Goal: Transaction & Acquisition: Book appointment/travel/reservation

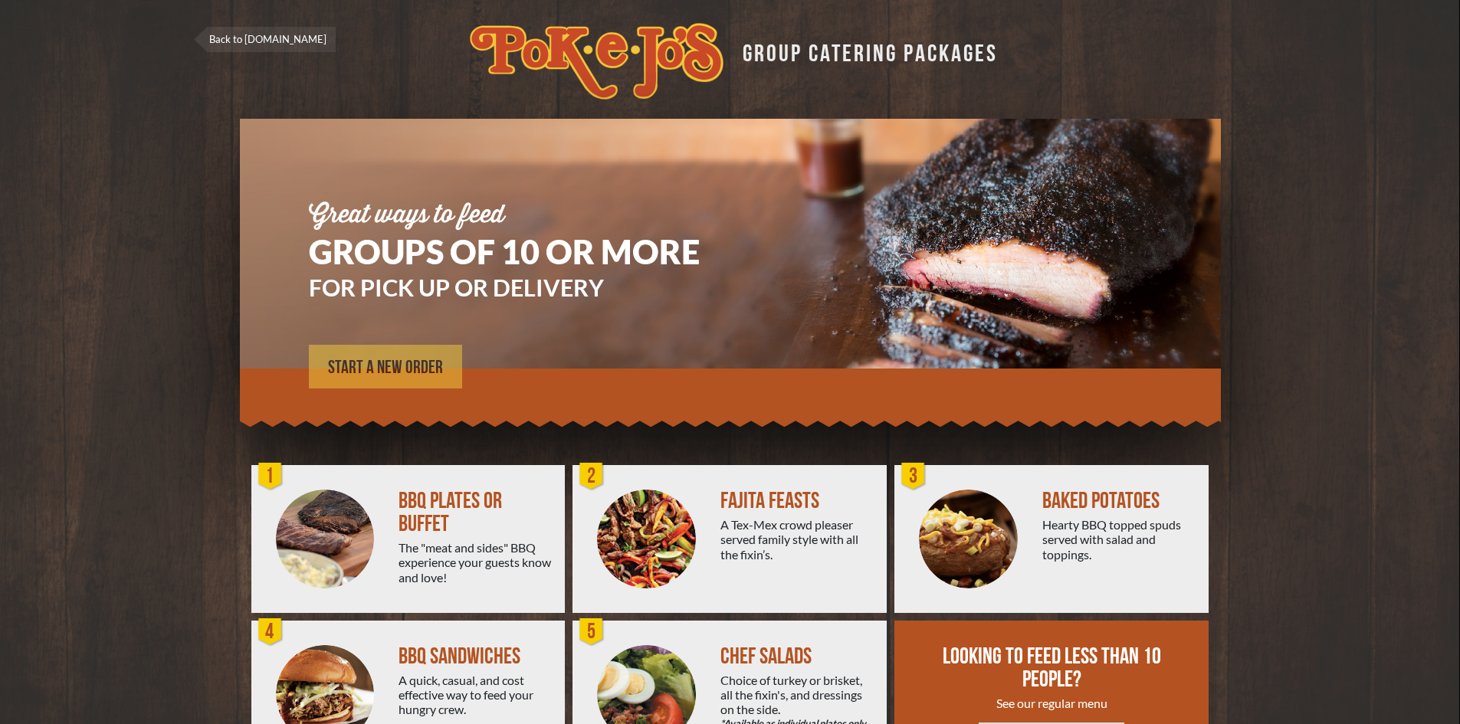
click at [382, 369] on span "START A NEW ORDER" at bounding box center [385, 368] width 115 height 18
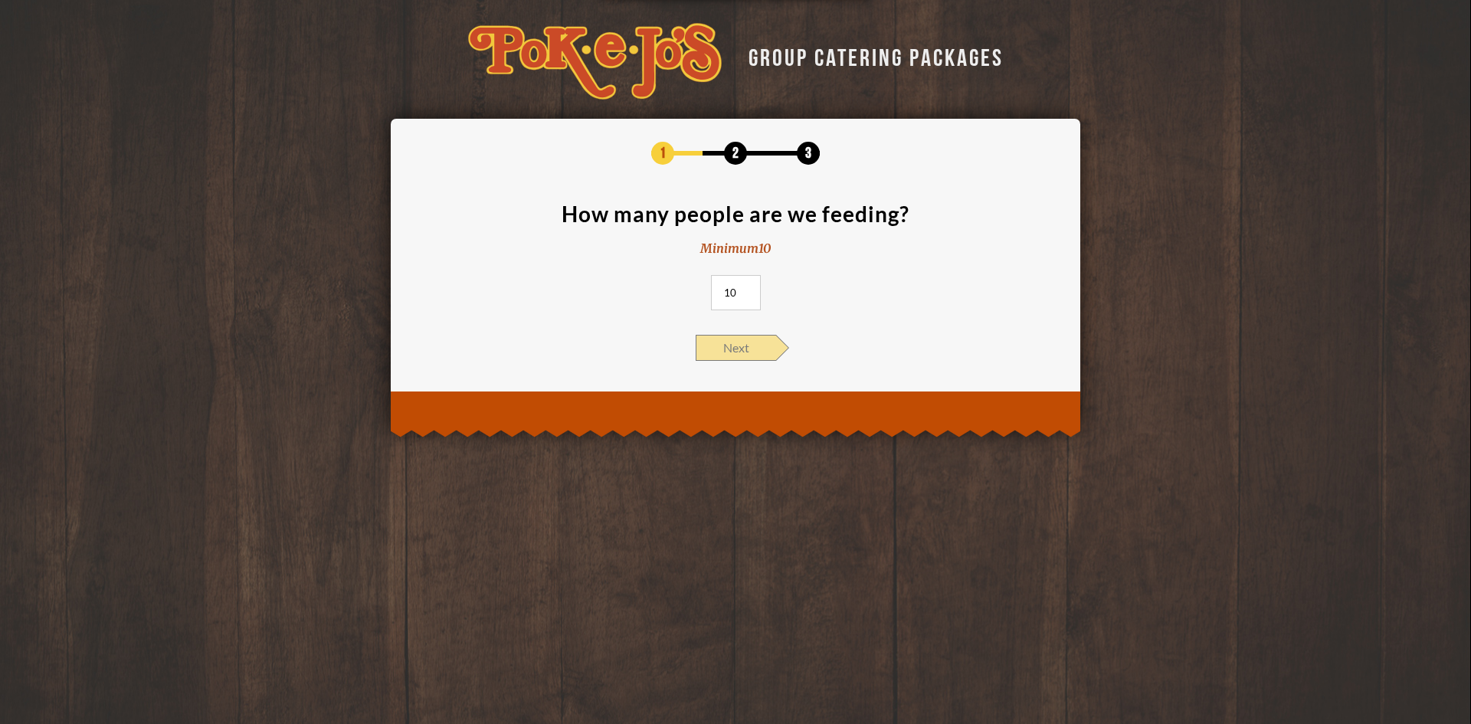
click at [745, 358] on span "Next" at bounding box center [736, 348] width 80 height 26
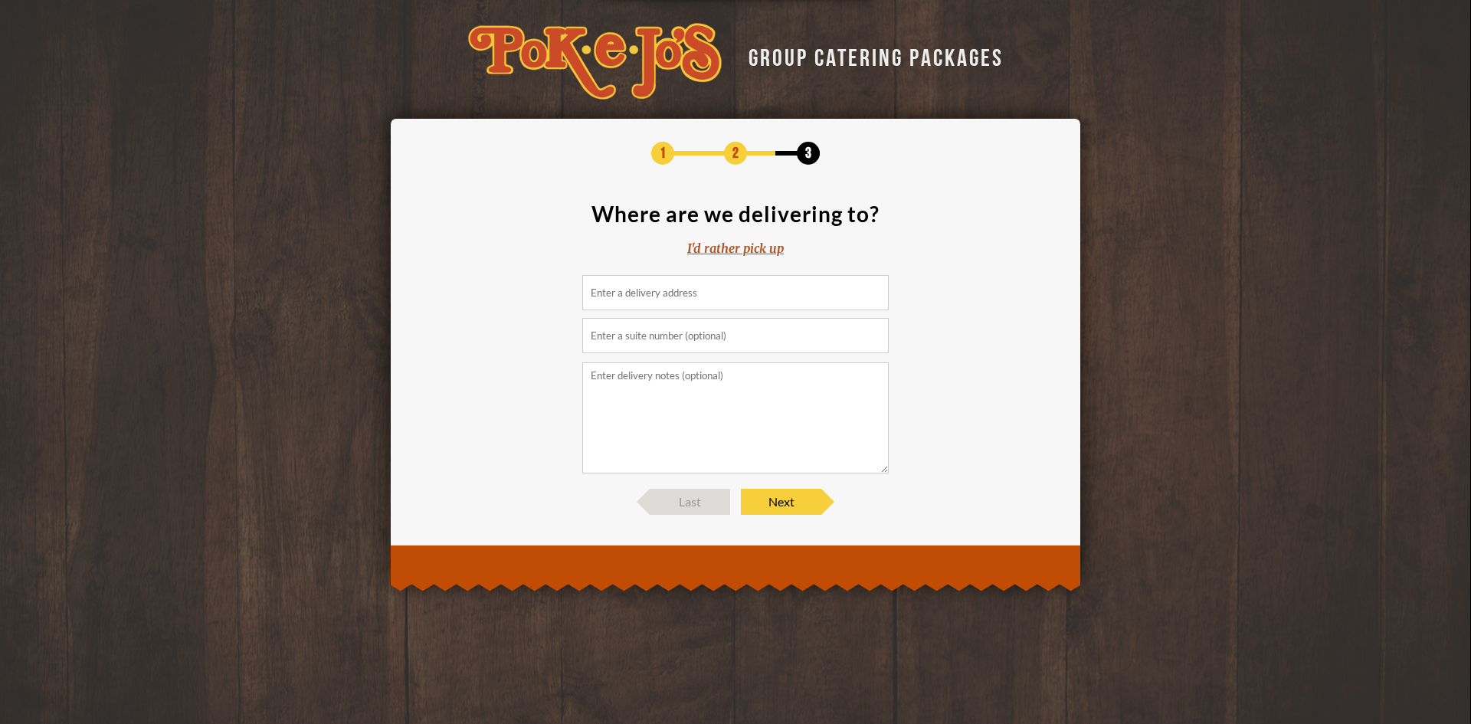
click at [725, 302] on input at bounding box center [735, 292] width 307 height 35
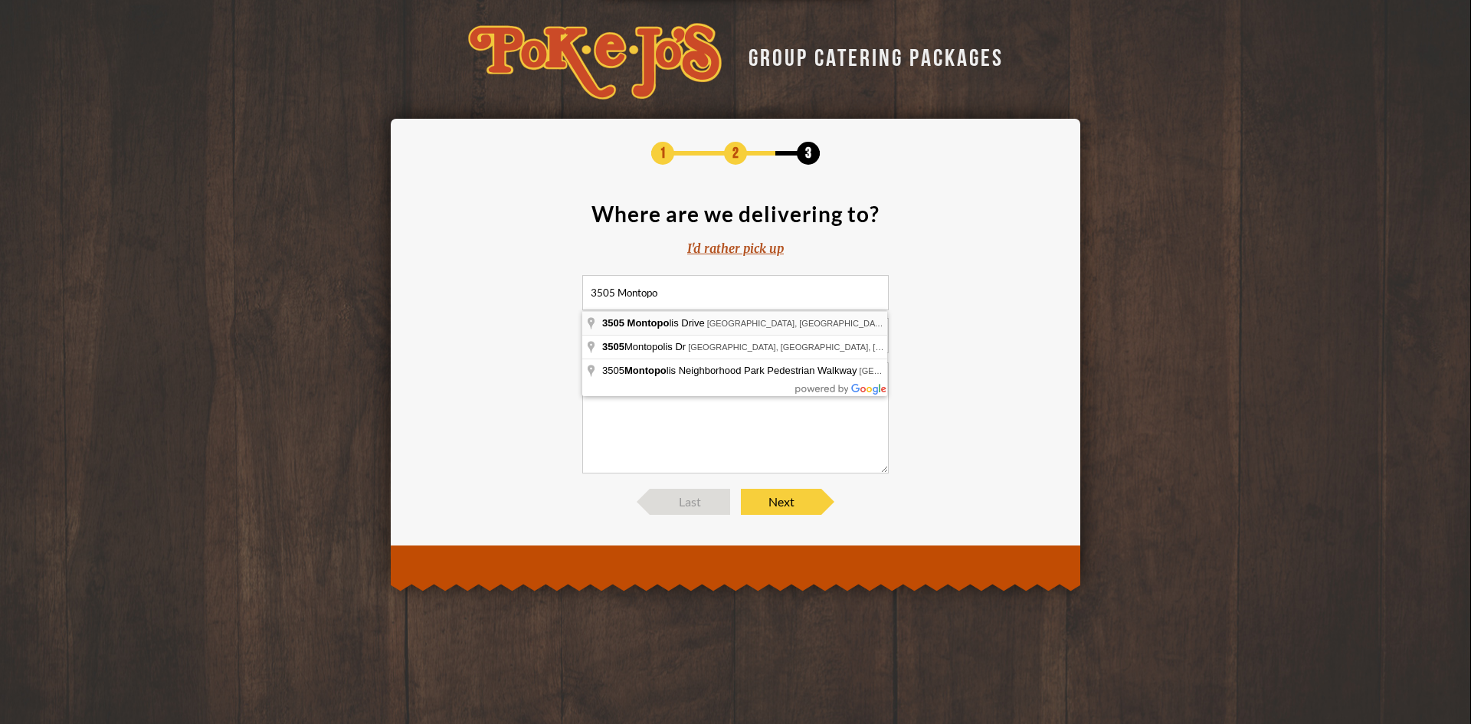
type input "3505 Montopolis Drive, Austin, TX, USA"
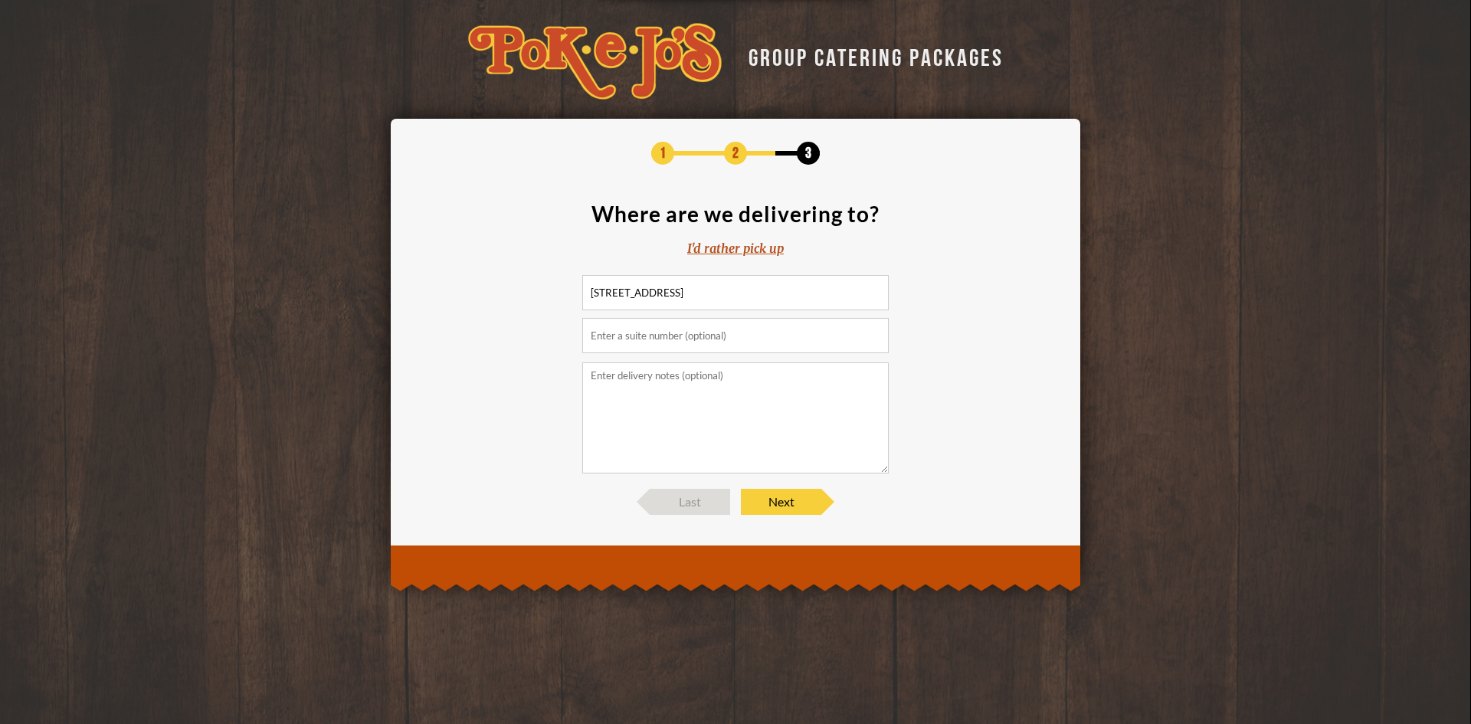
click at [713, 345] on input "text" at bounding box center [735, 335] width 307 height 35
click at [710, 424] on textarea at bounding box center [735, 417] width 307 height 111
type textarea "When you enter and park, please contact: Dave Ehler (979) 966-9373"
click at [792, 496] on span "Next" at bounding box center [781, 502] width 80 height 26
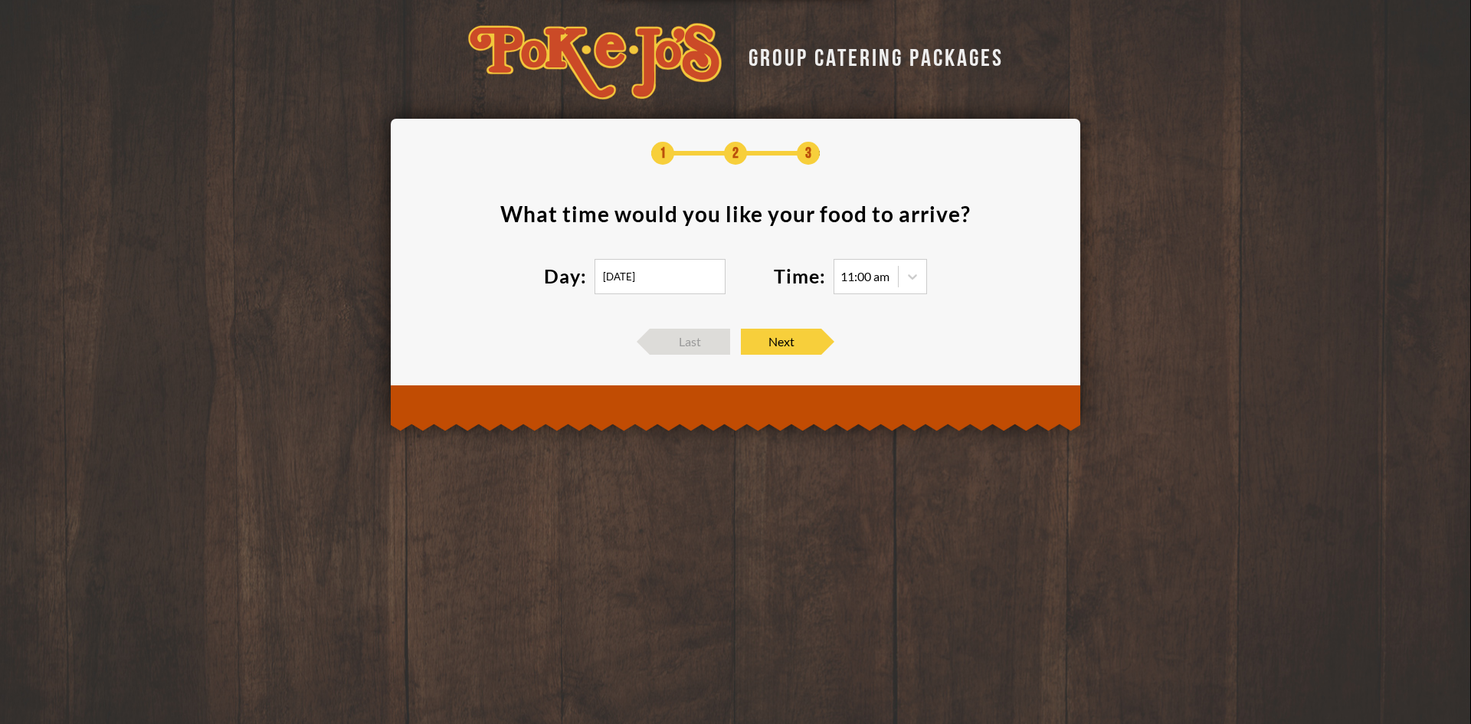
click at [610, 273] on input "09/24/2025" at bounding box center [660, 276] width 131 height 35
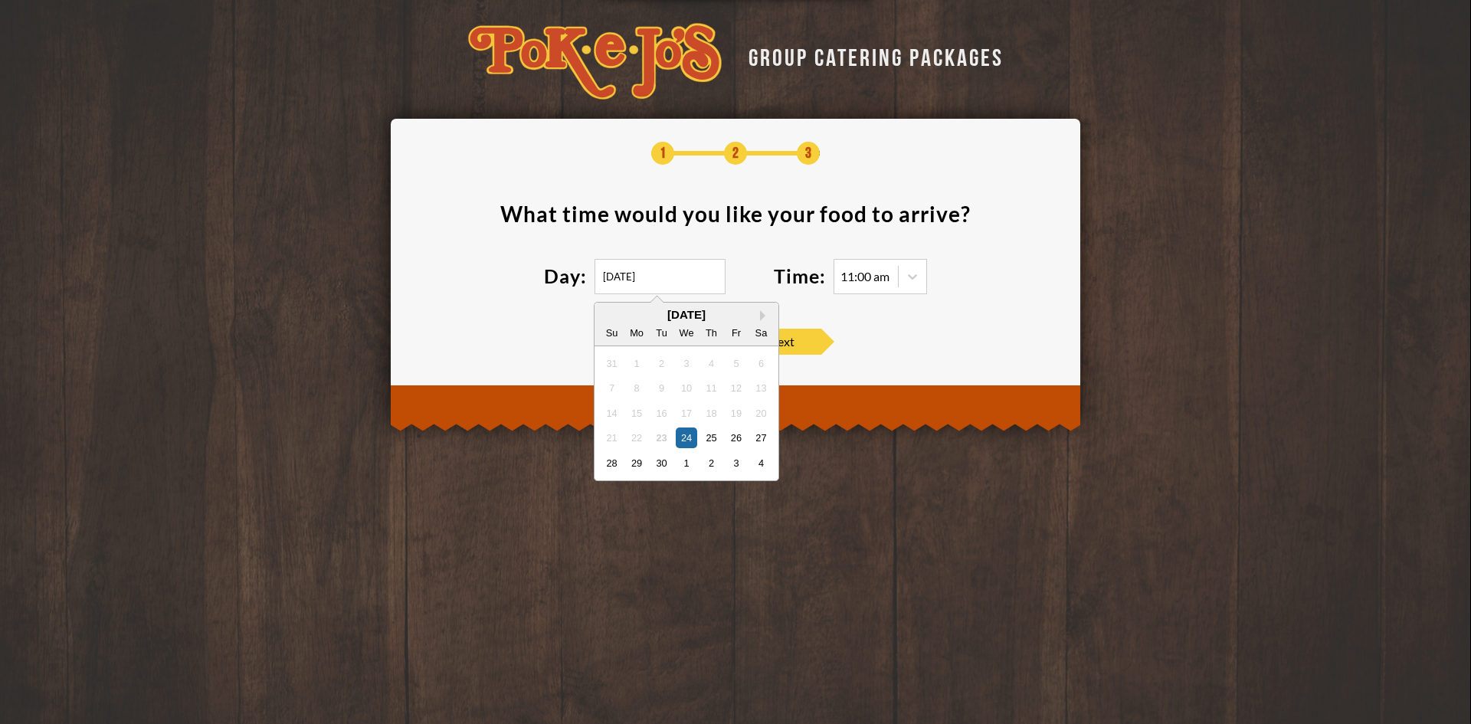
click at [923, 411] on div at bounding box center [736, 408] width 690 height 46
